Goal: Information Seeking & Learning: Learn about a topic

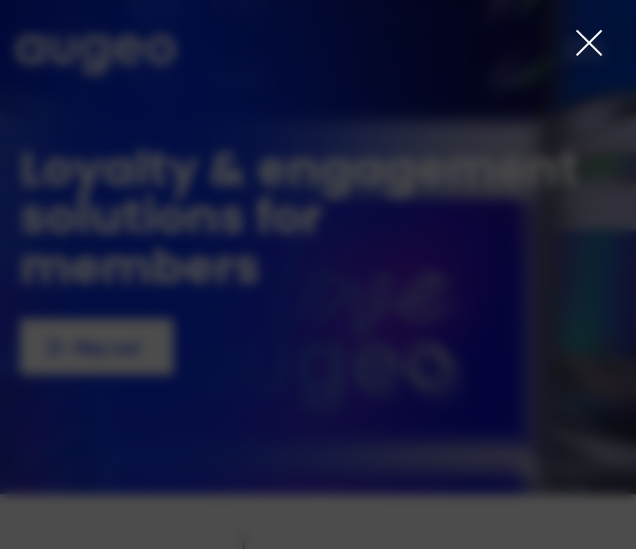
click at [574, 40] on icon at bounding box center [589, 43] width 30 height 30
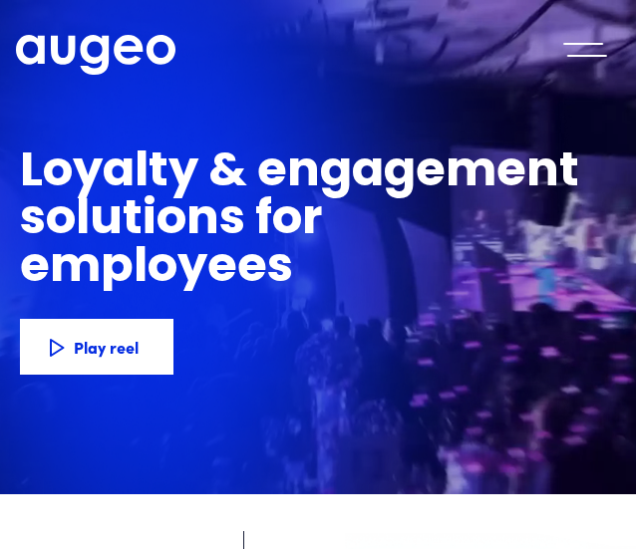
click at [587, 52] on div "menu" at bounding box center [585, 50] width 70 height 44
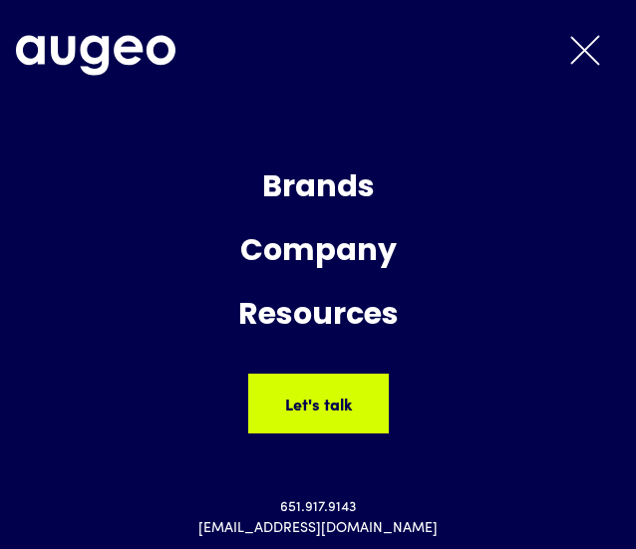
click at [327, 176] on div "Brands" at bounding box center [318, 190] width 626 height 54
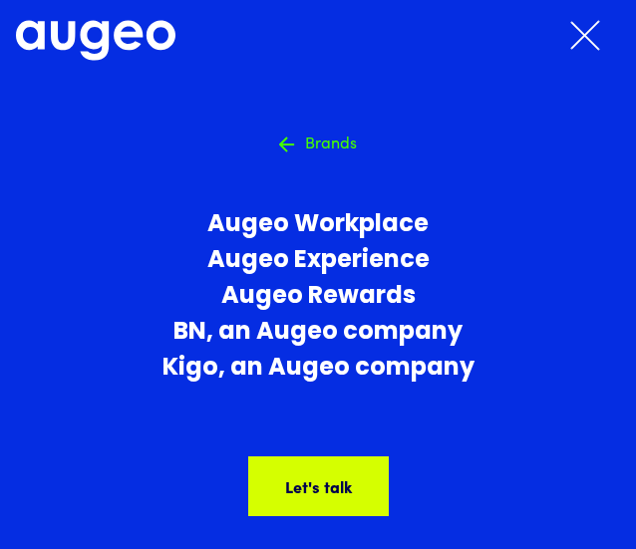
click at [591, 49] on div "menu" at bounding box center [585, 35] width 70 height 44
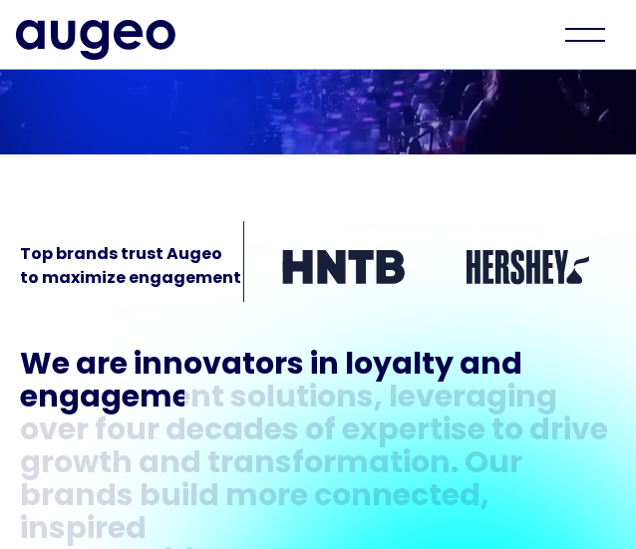
click at [580, 34] on div "menu" at bounding box center [585, 35] width 70 height 44
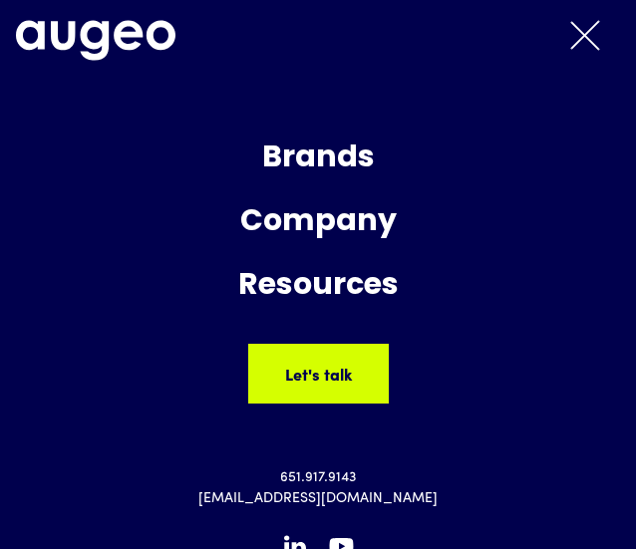
click at [309, 223] on div "Company" at bounding box center [318, 223] width 626 height 54
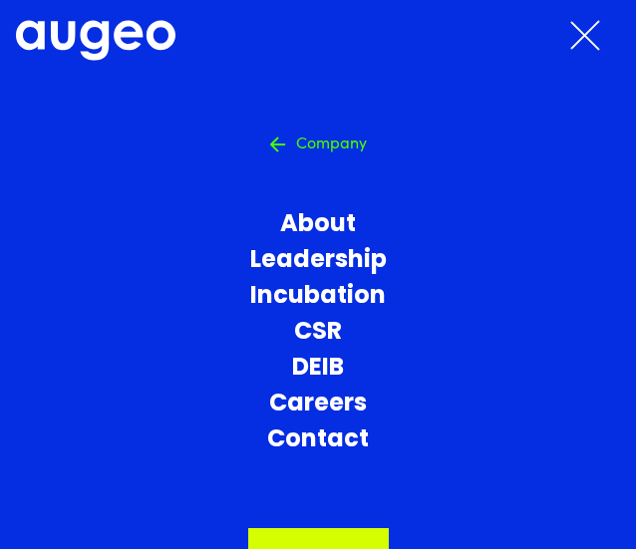
click at [310, 256] on link "Leadership" at bounding box center [318, 261] width 626 height 36
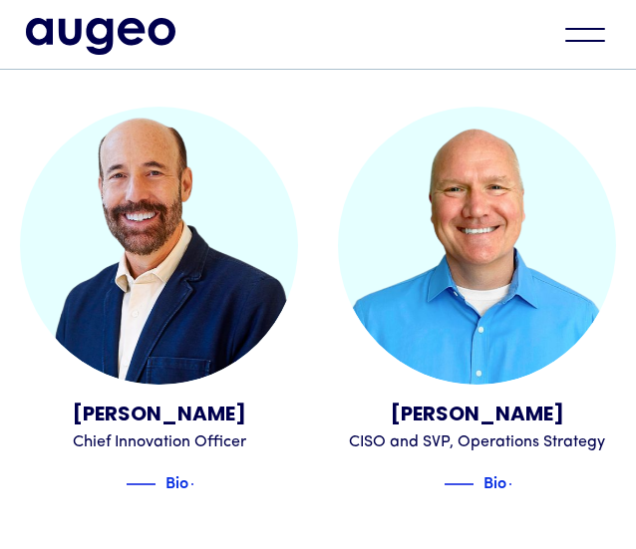
scroll to position [2859, 0]
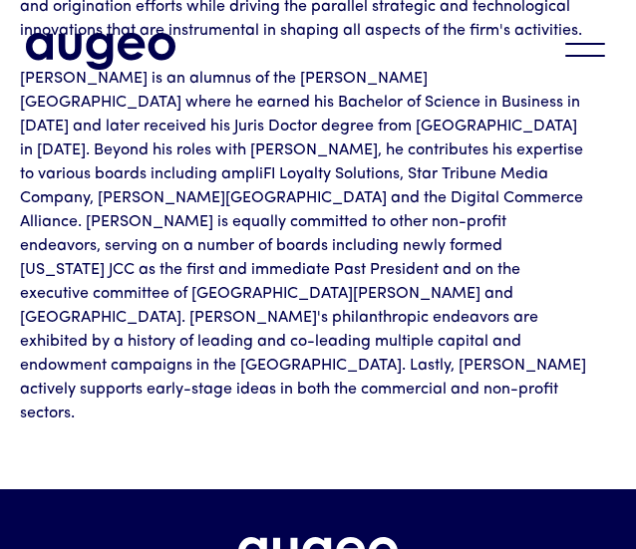
scroll to position [793, 0]
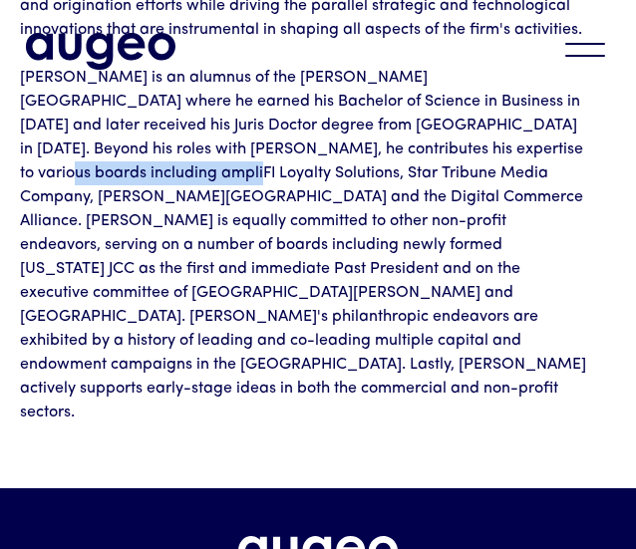
drag, startPoint x: 402, startPoint y: 151, endPoint x: 579, endPoint y: 151, distance: 177.5
click at [579, 151] on p "David is an alumnus of the Carlson School of Management where he earned his Bac…" at bounding box center [304, 245] width 568 height 359
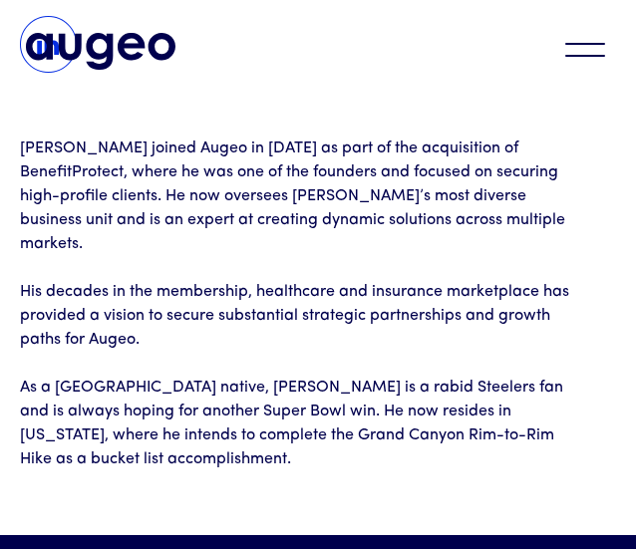
scroll to position [531, 0]
